Goal: Task Accomplishment & Management: Manage account settings

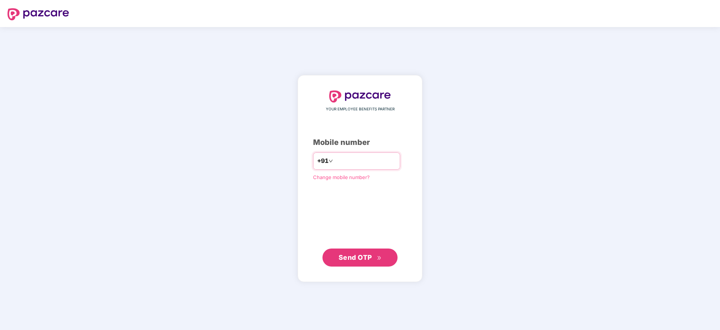
click at [382, 159] on input "number" at bounding box center [365, 161] width 62 height 12
type input "**********"
click at [370, 259] on span "Send OTP" at bounding box center [354, 257] width 33 height 8
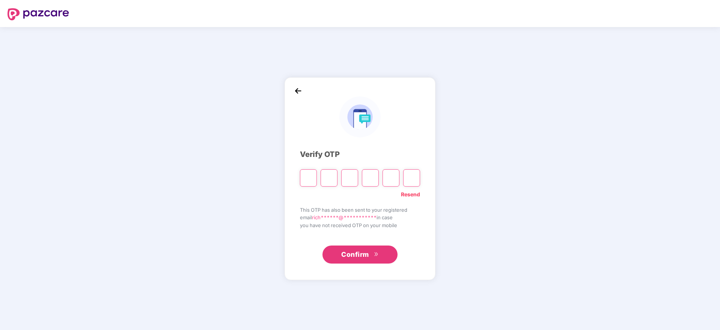
type input "*"
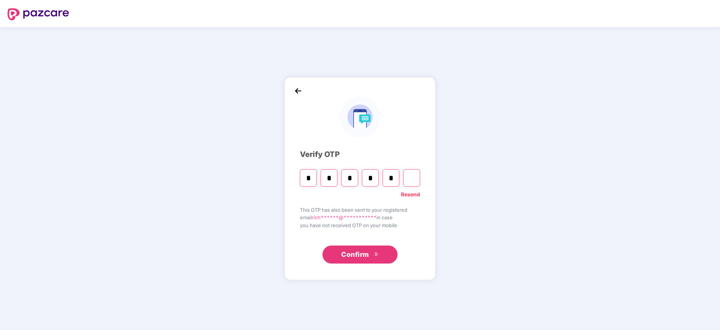
type input "*"
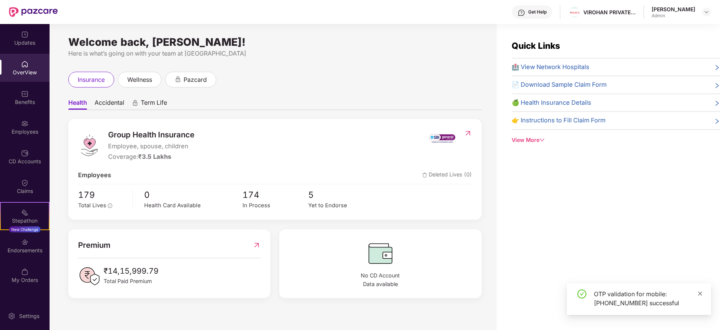
click at [701, 293] on icon "close" at bounding box center [699, 293] width 5 height 5
drag, startPoint x: 353, startPoint y: 305, endPoint x: 400, endPoint y: 35, distance: 274.7
click at [400, 35] on div "Welcome back, [PERSON_NAME]! Here is what’s going on with your team at Pazcare …" at bounding box center [273, 181] width 447 height 315
click at [27, 64] on img at bounding box center [25, 64] width 8 height 8
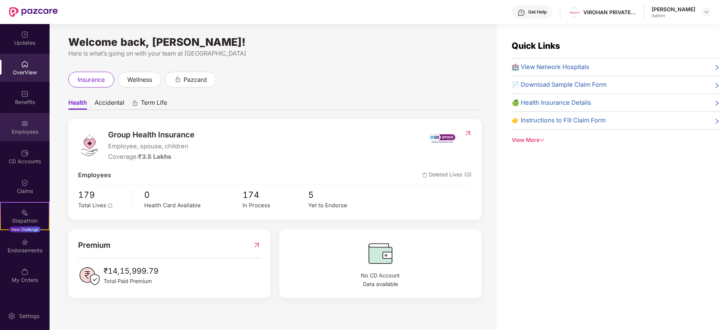
click at [21, 126] on img at bounding box center [25, 124] width 8 height 8
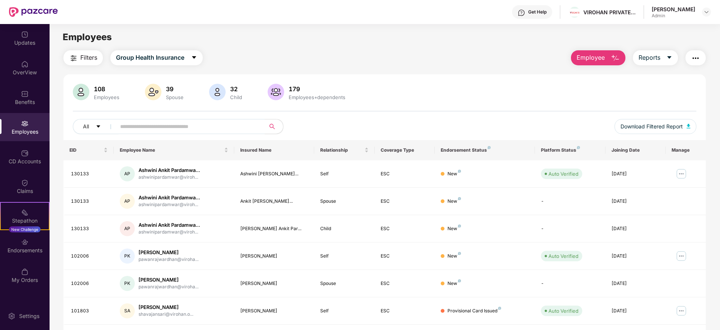
click at [491, 51] on div "Filters Group Health Insurance Employee Reports" at bounding box center [384, 57] width 642 height 15
